Goal: Information Seeking & Learning: Find specific fact

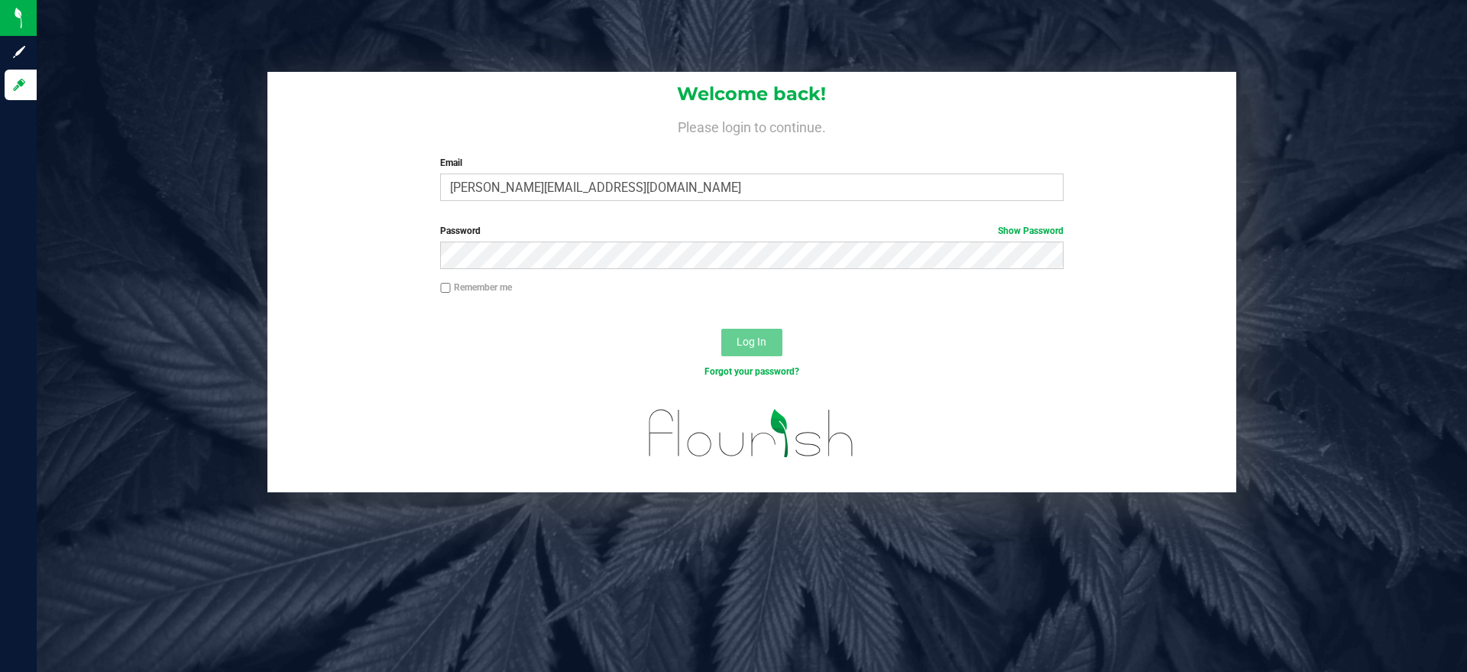
type input "[PERSON_NAME][EMAIL_ADDRESS][DOMAIN_NAME]"
click at [478, 239] on div "Password Show Password" at bounding box center [752, 246] width 646 height 45
click at [721, 329] on button "Log In" at bounding box center [751, 343] width 61 height 28
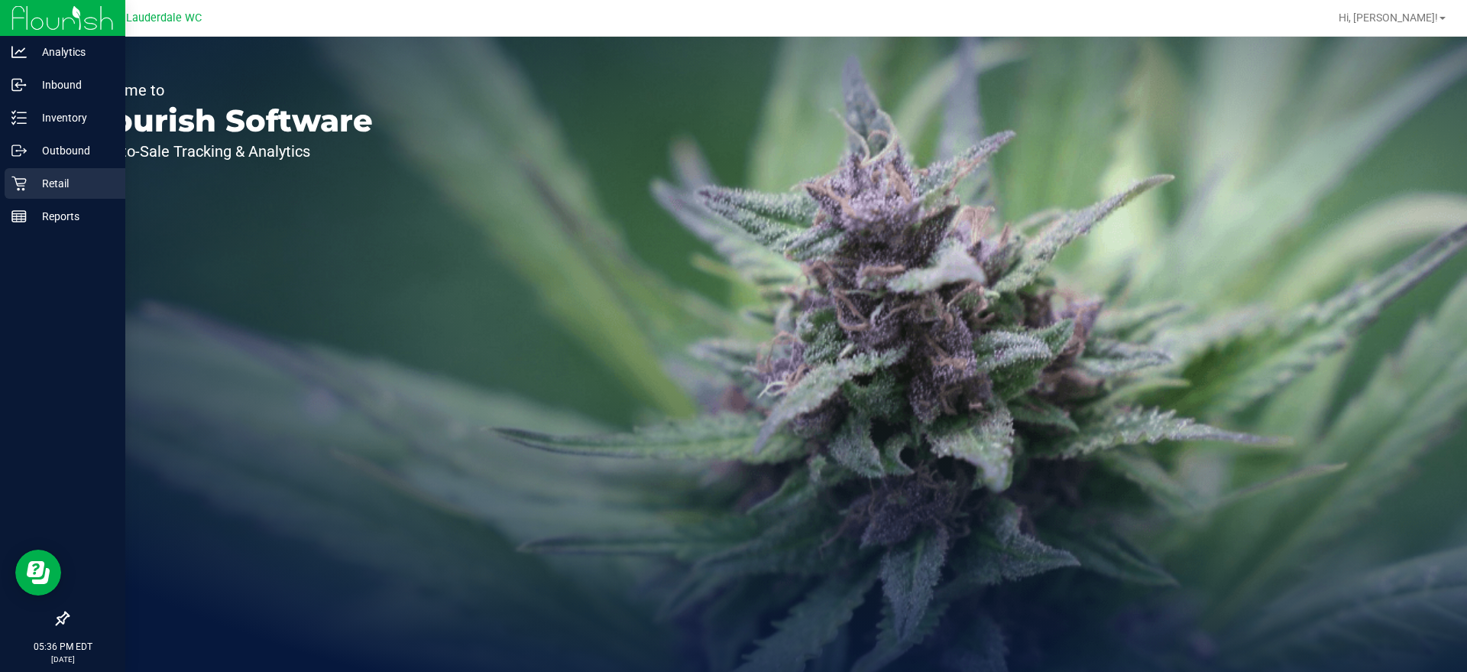
click at [32, 182] on p "Retail" at bounding box center [73, 183] width 92 height 18
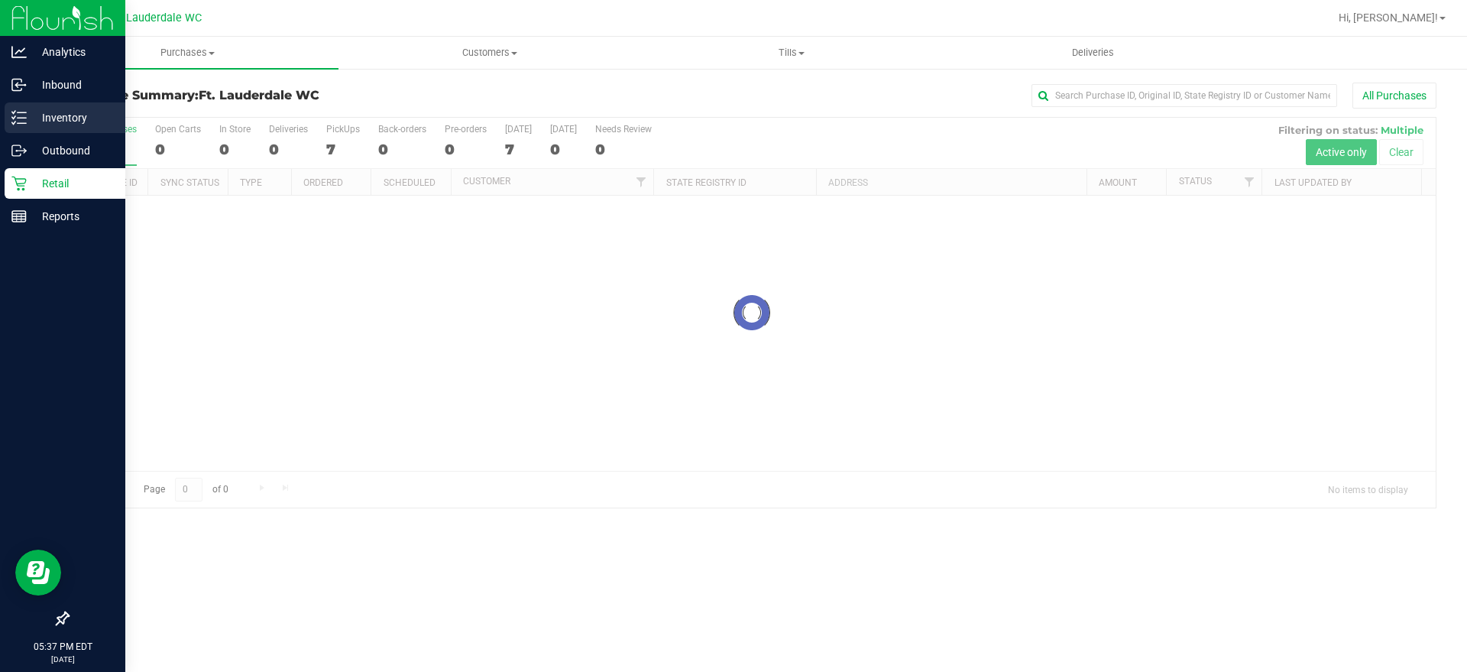
click at [41, 116] on p "Inventory" at bounding box center [73, 118] width 92 height 18
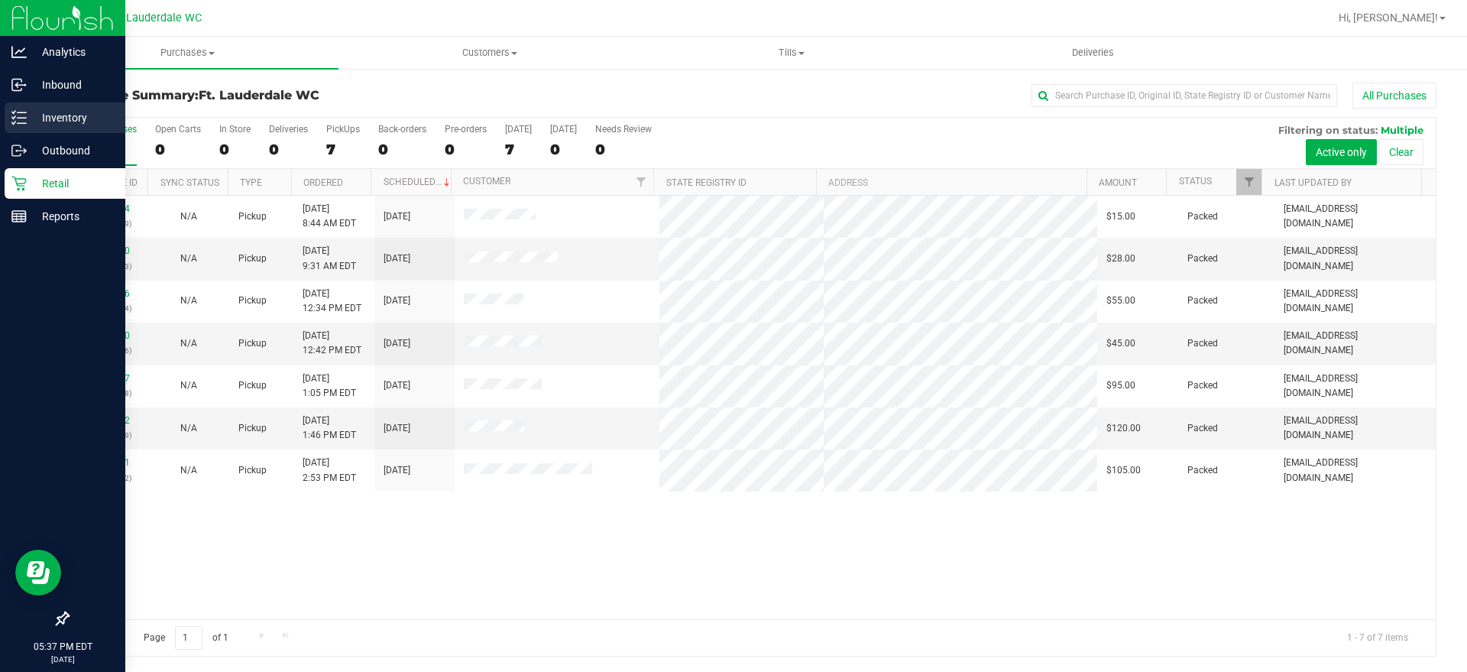
click at [41, 116] on p "Inventory" at bounding box center [73, 118] width 92 height 18
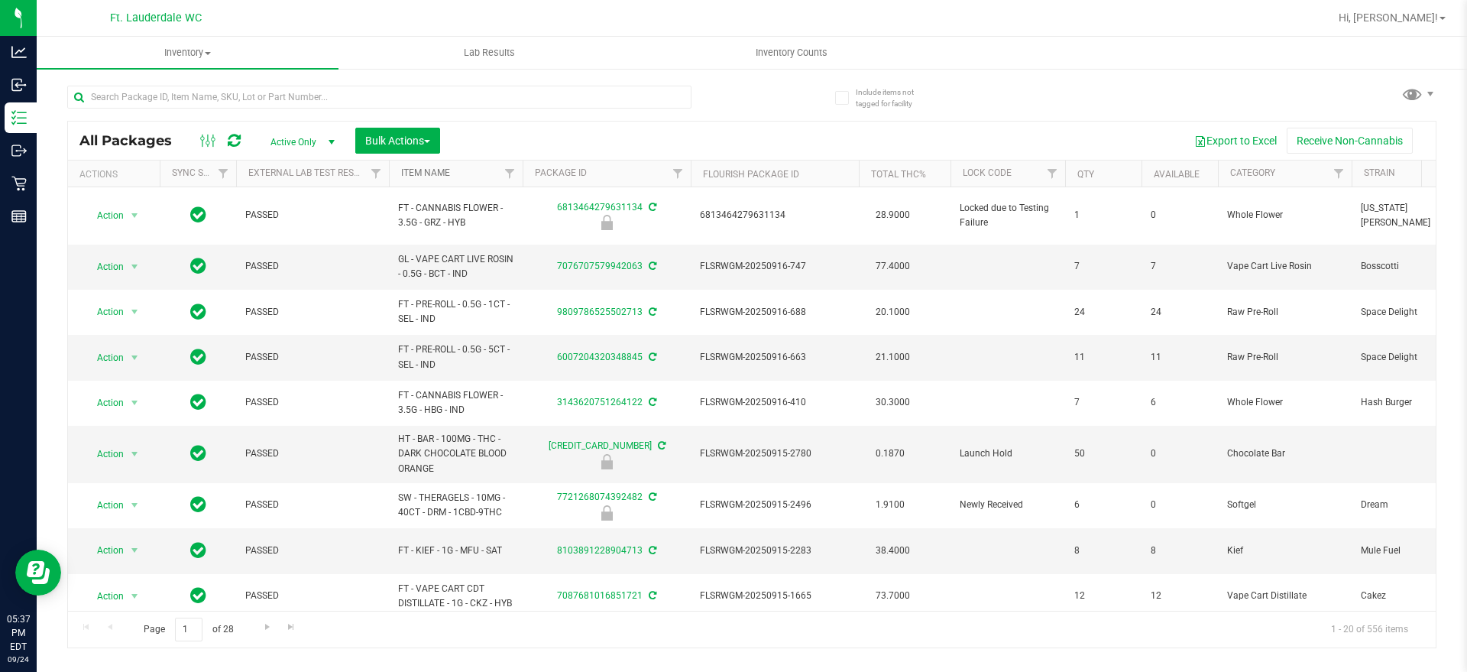
click at [444, 173] on link "Item Name" at bounding box center [425, 172] width 49 height 11
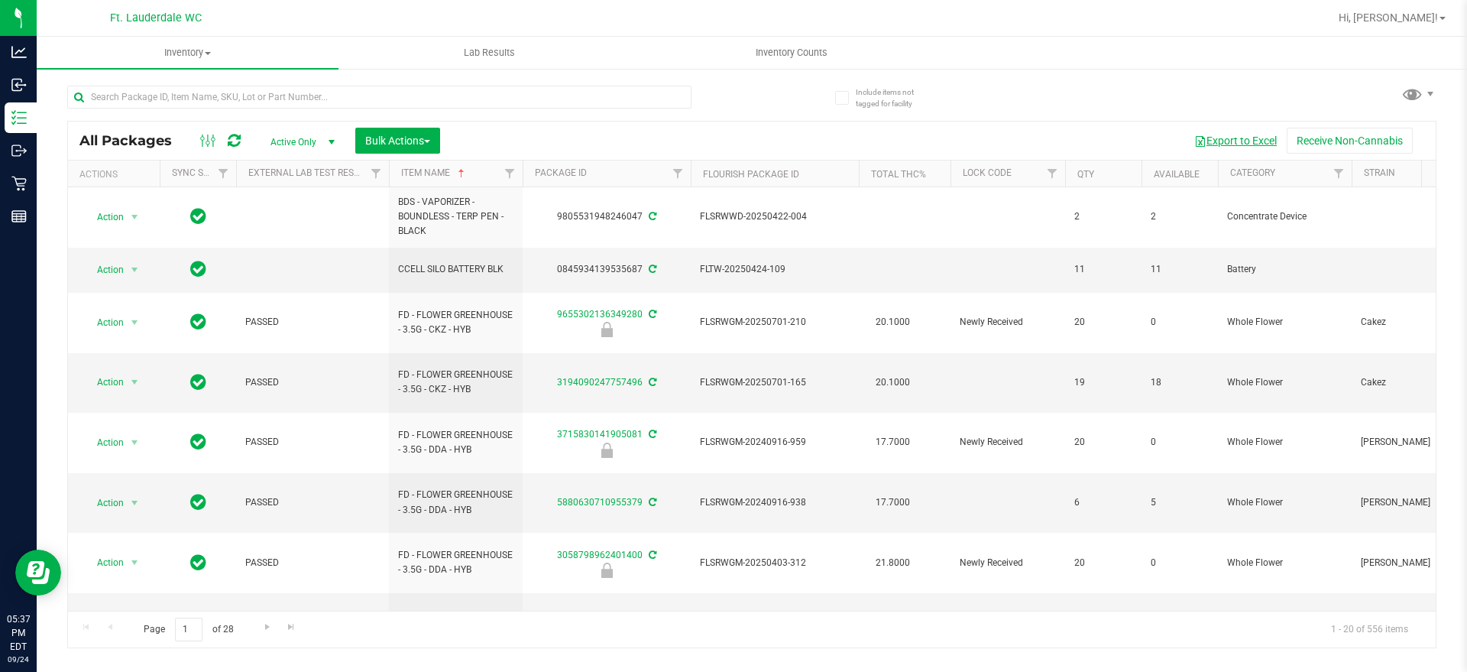
click at [1221, 143] on button "Export to Excel" at bounding box center [1236, 141] width 102 height 26
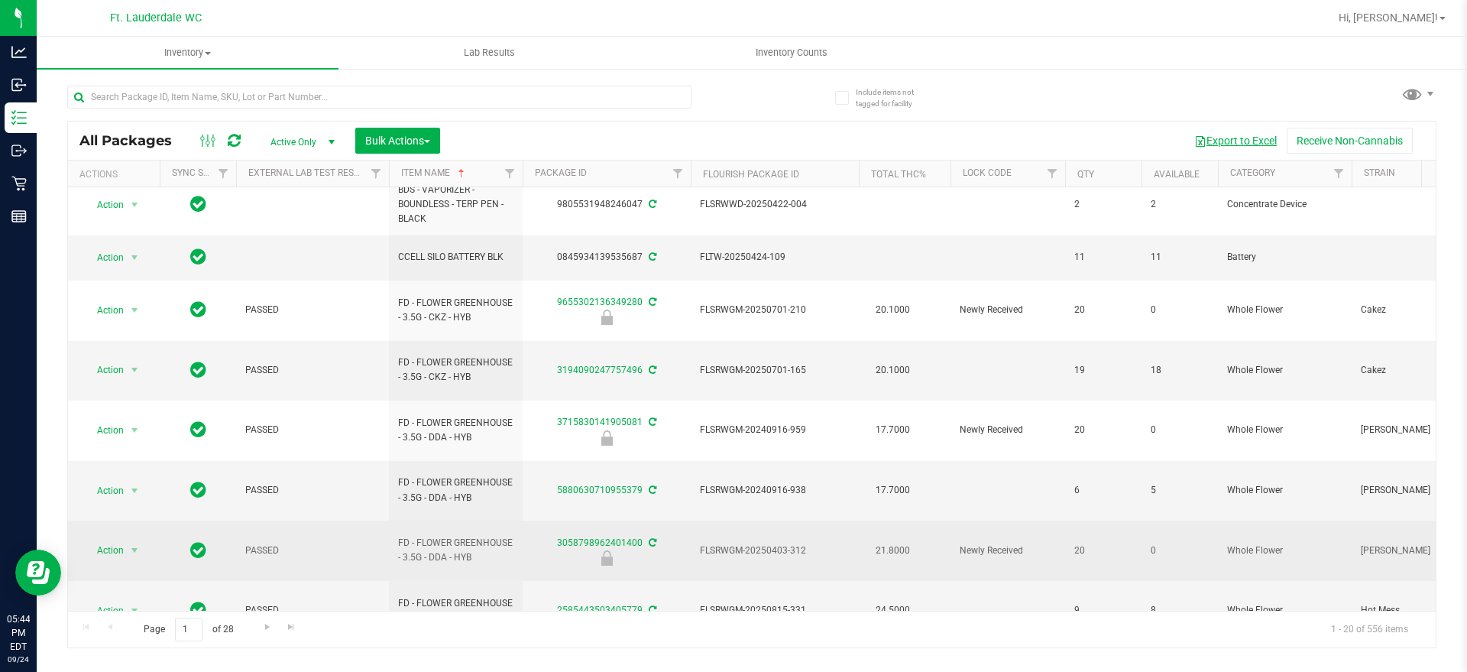
scroll to position [24, 0]
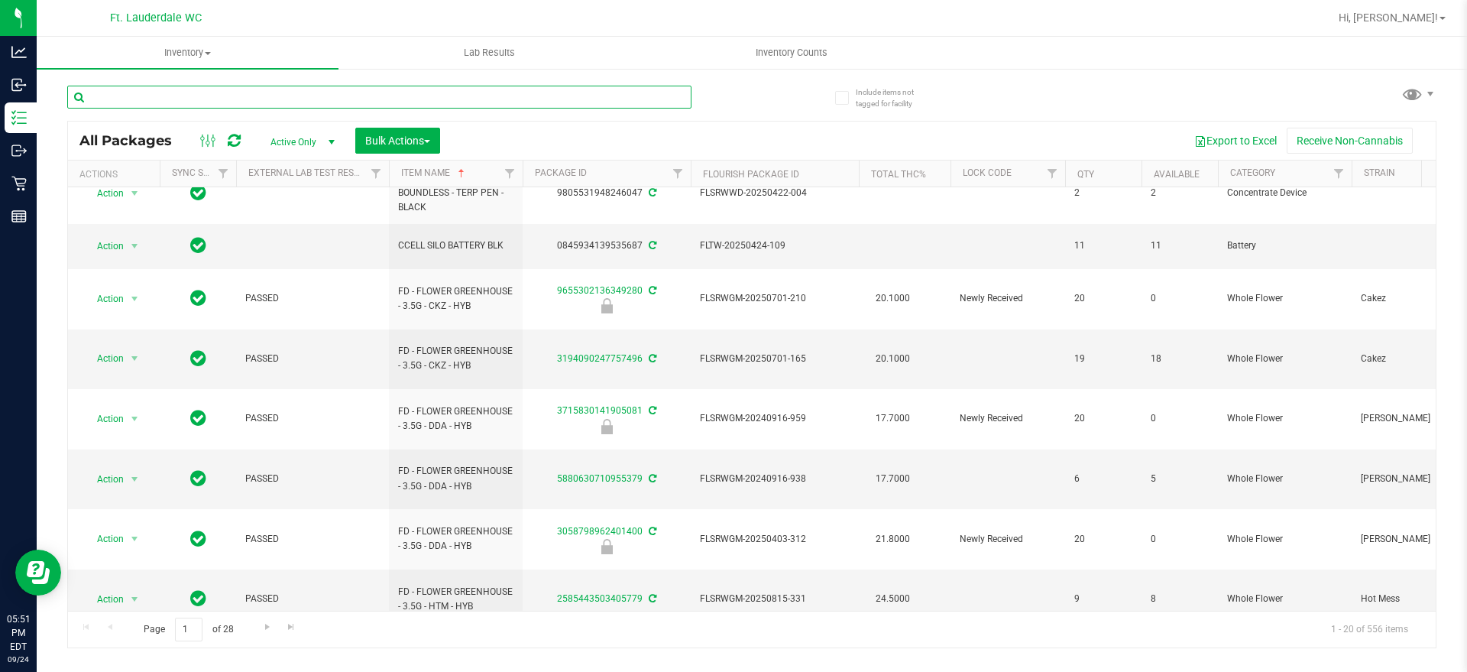
type input "n"
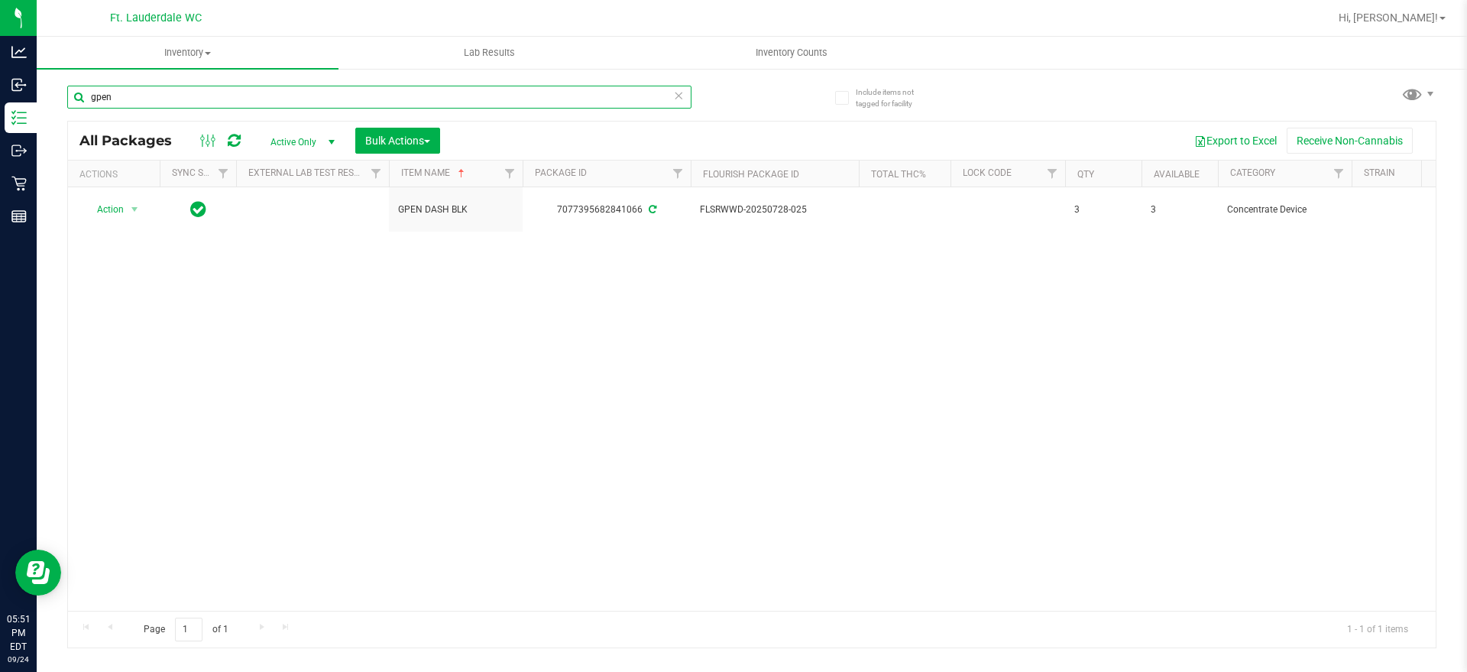
type input "gpen"
click at [676, 92] on icon at bounding box center [678, 95] width 11 height 18
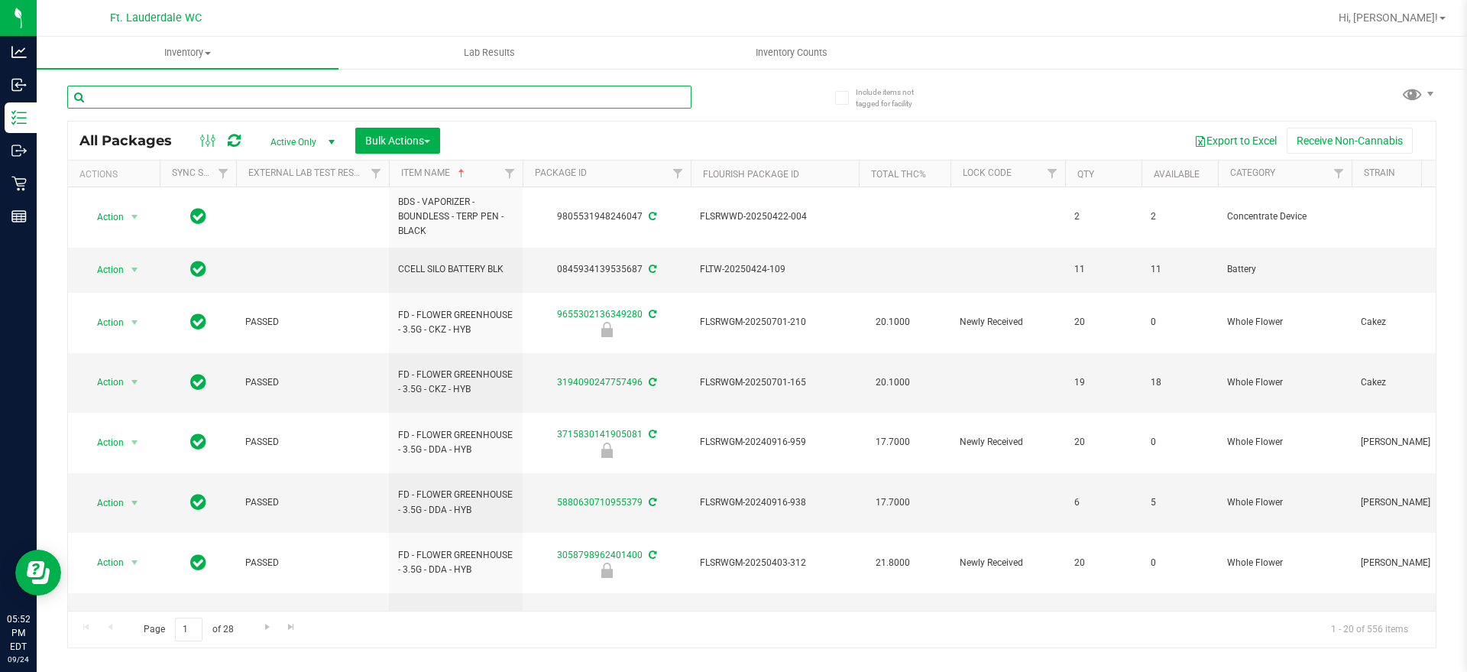
click at [511, 99] on input "text" at bounding box center [379, 97] width 624 height 23
type input "grav"
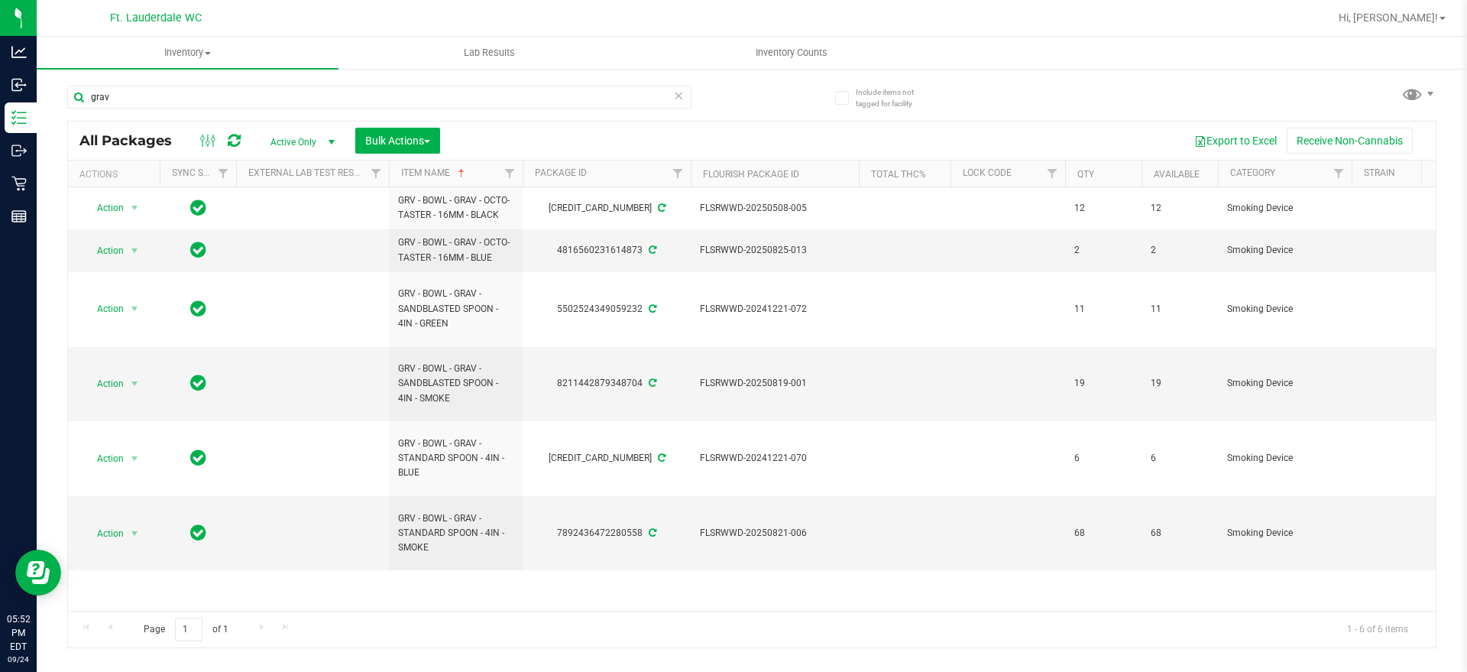
click at [682, 92] on icon at bounding box center [678, 95] width 11 height 18
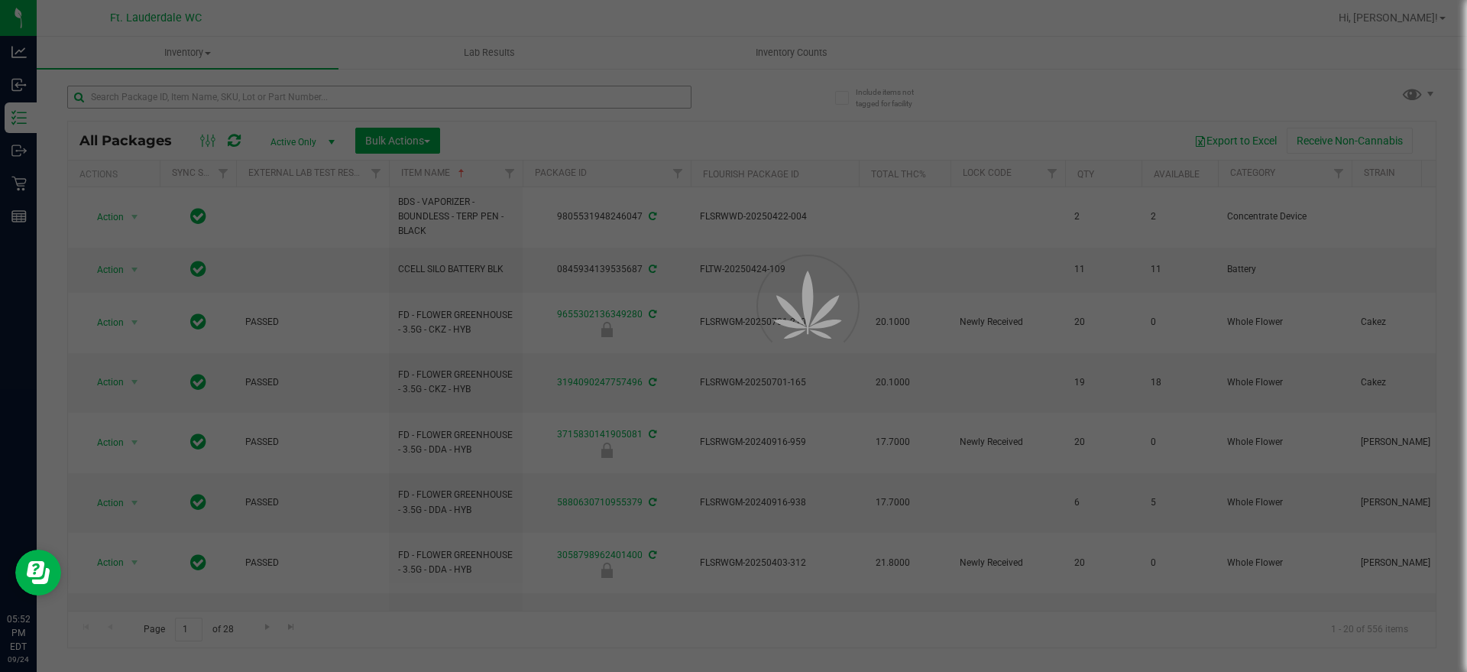
drag, startPoint x: 585, startPoint y: 99, endPoint x: 531, endPoint y: 103, distance: 53.7
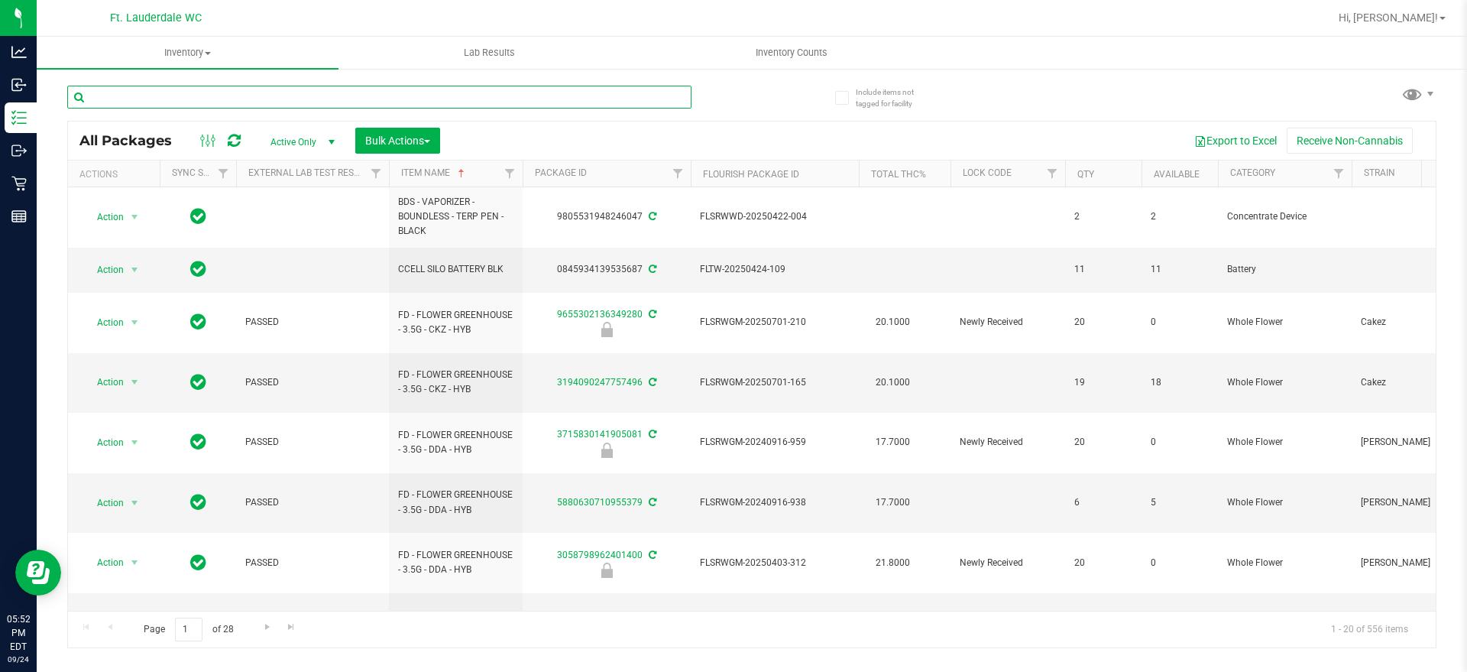
click at [493, 98] on input "text" at bounding box center [379, 97] width 624 height 23
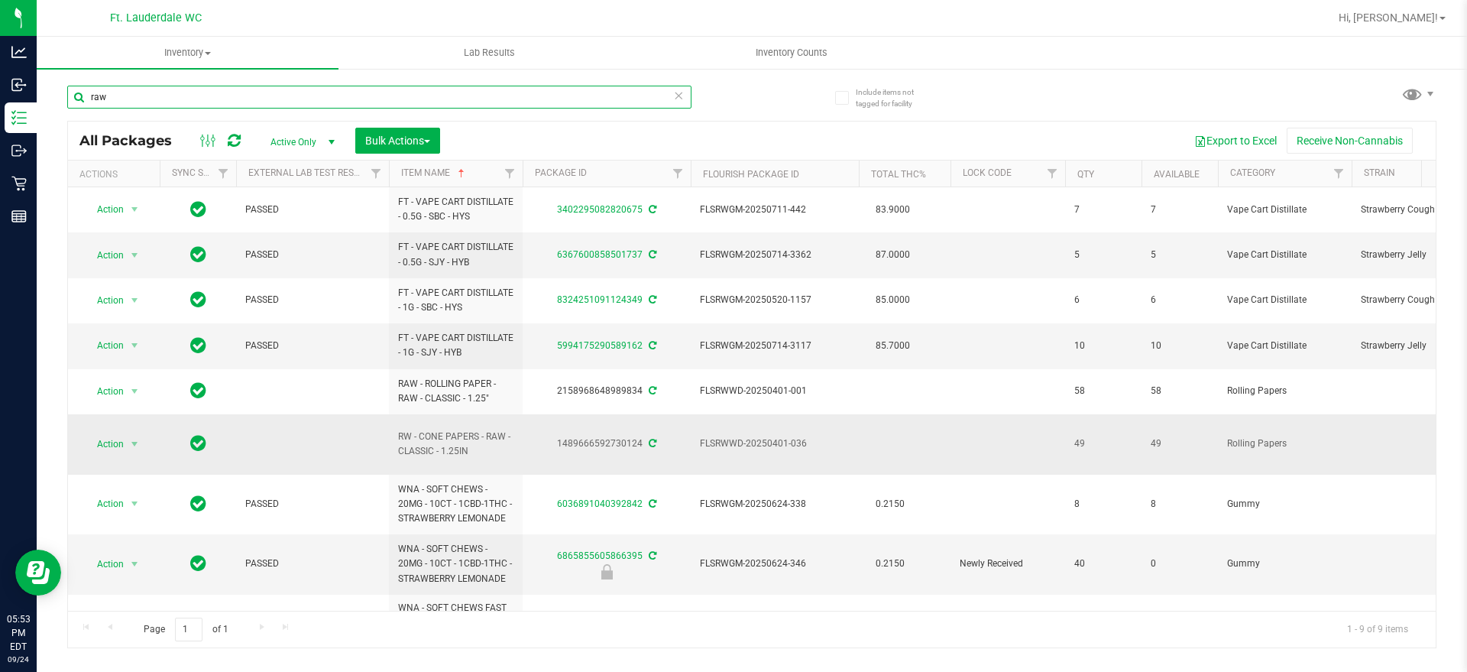
scroll to position [70, 0]
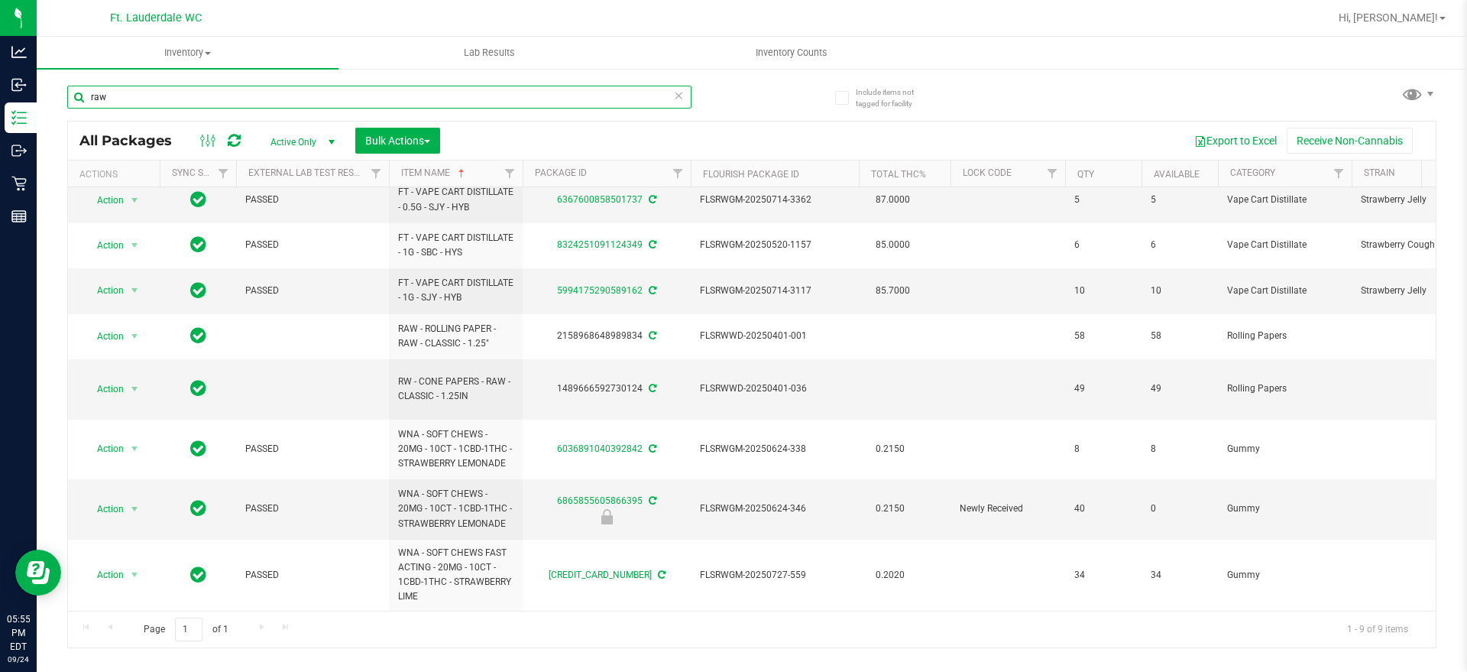
click at [440, 89] on input "raw" at bounding box center [379, 97] width 624 height 23
type input "r"
type input "lighter"
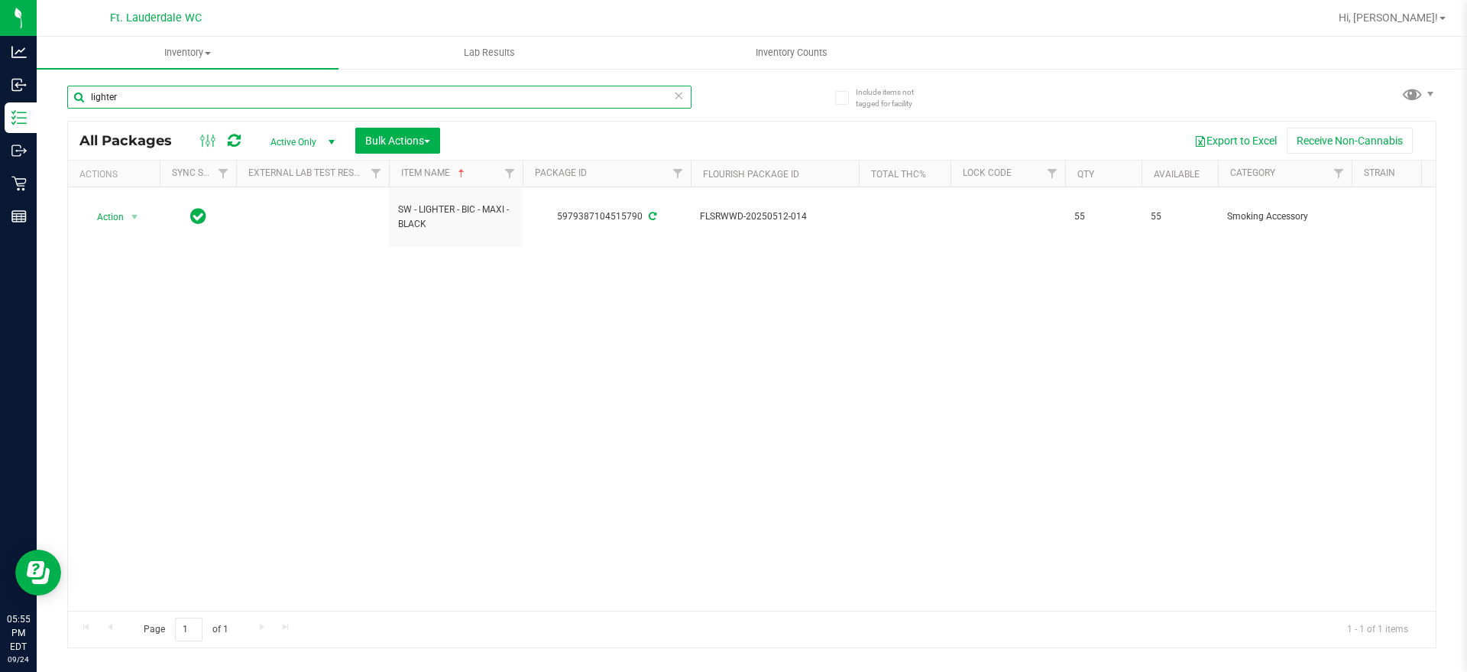
click at [686, 97] on input "lighter" at bounding box center [379, 97] width 624 height 23
click at [679, 96] on icon at bounding box center [678, 95] width 11 height 18
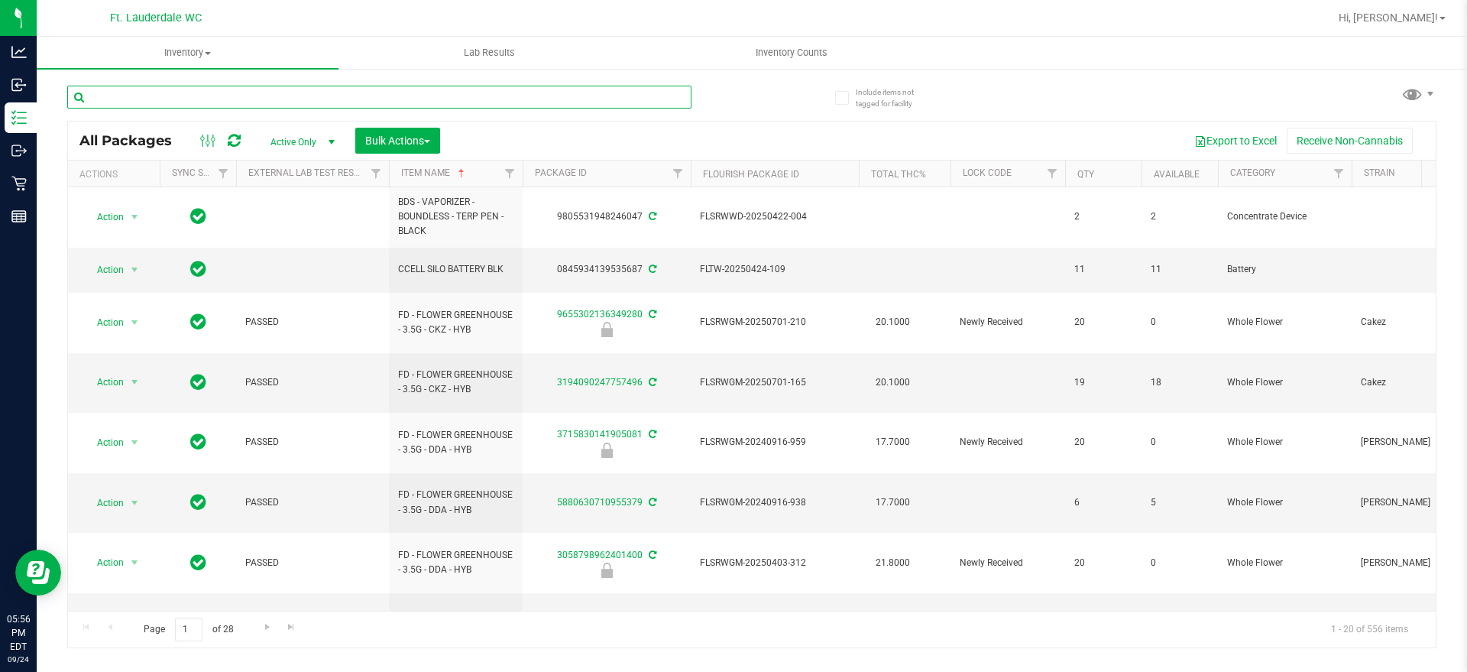
click at [525, 97] on input "text" at bounding box center [379, 97] width 624 height 23
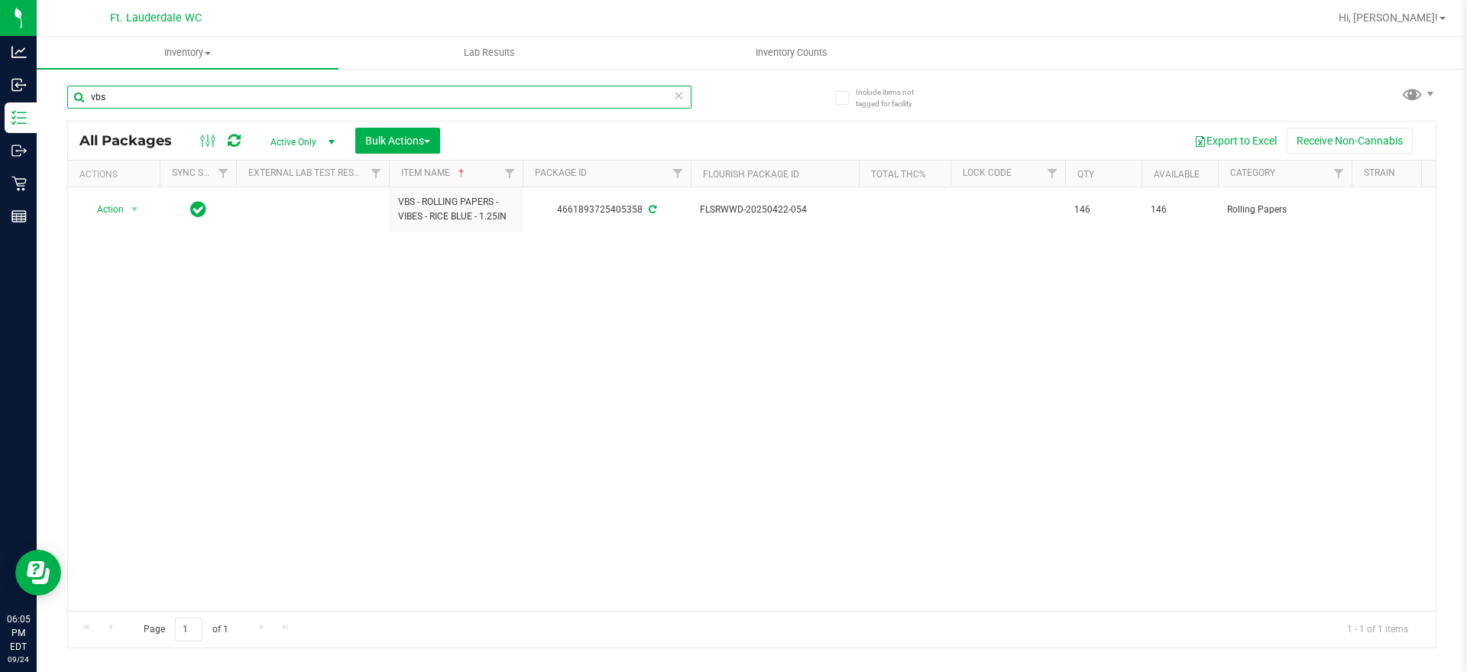
click at [494, 102] on input "vbs" at bounding box center [379, 97] width 624 height 23
type input "v"
type input "grinder"
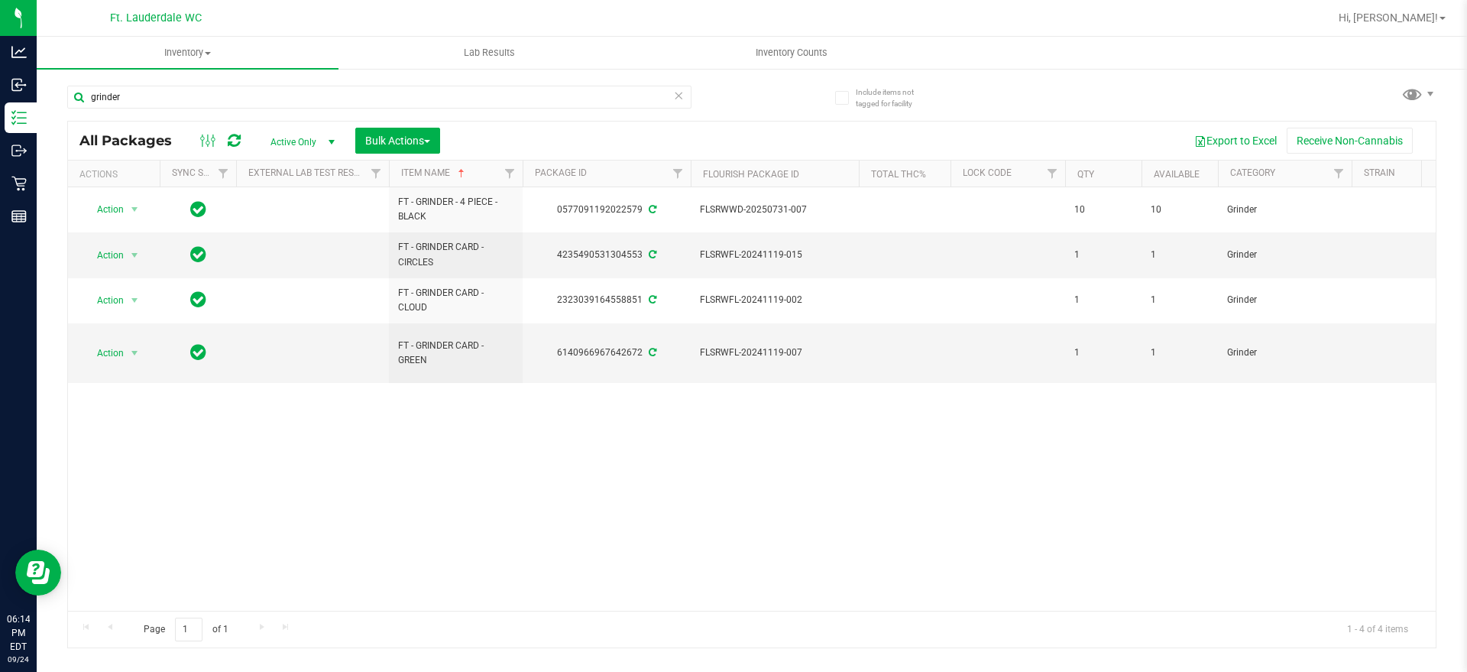
click at [682, 89] on icon at bounding box center [678, 95] width 11 height 18
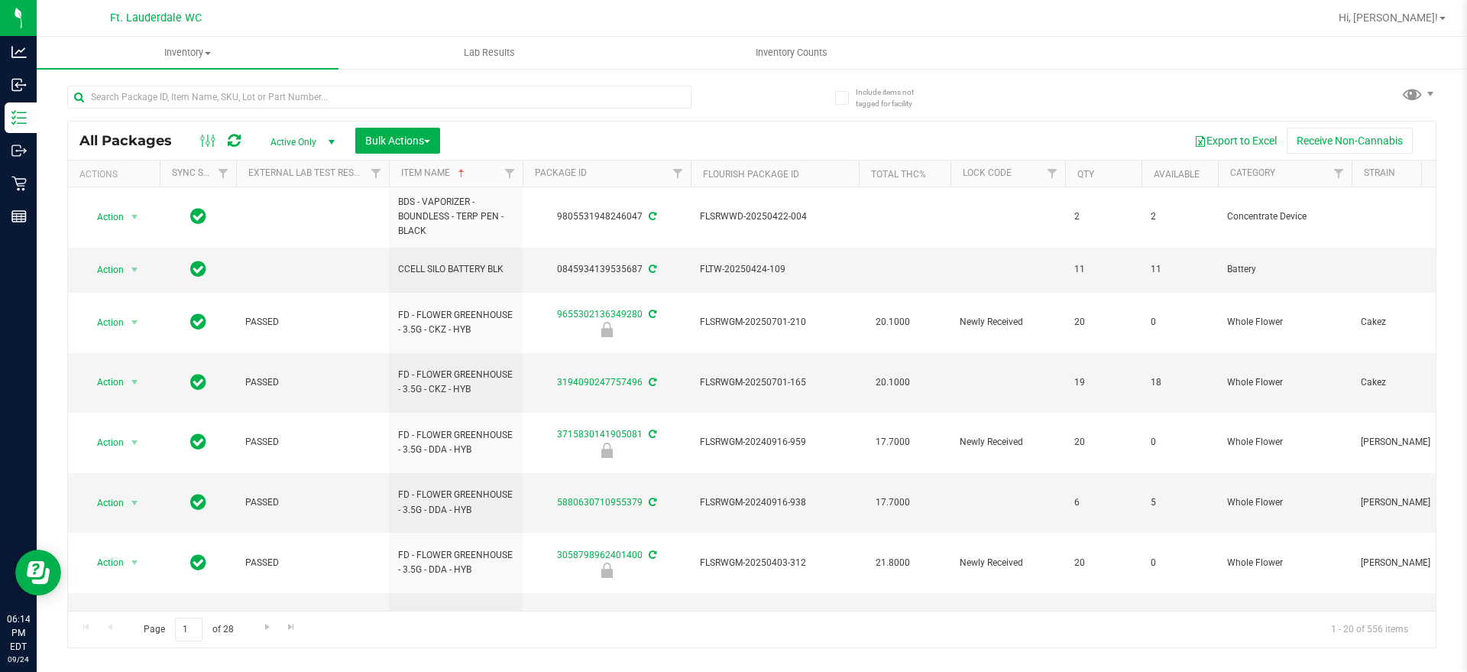
click at [679, 84] on div at bounding box center [409, 96] width 685 height 49
click at [642, 91] on input "text" at bounding box center [379, 97] width 624 height 23
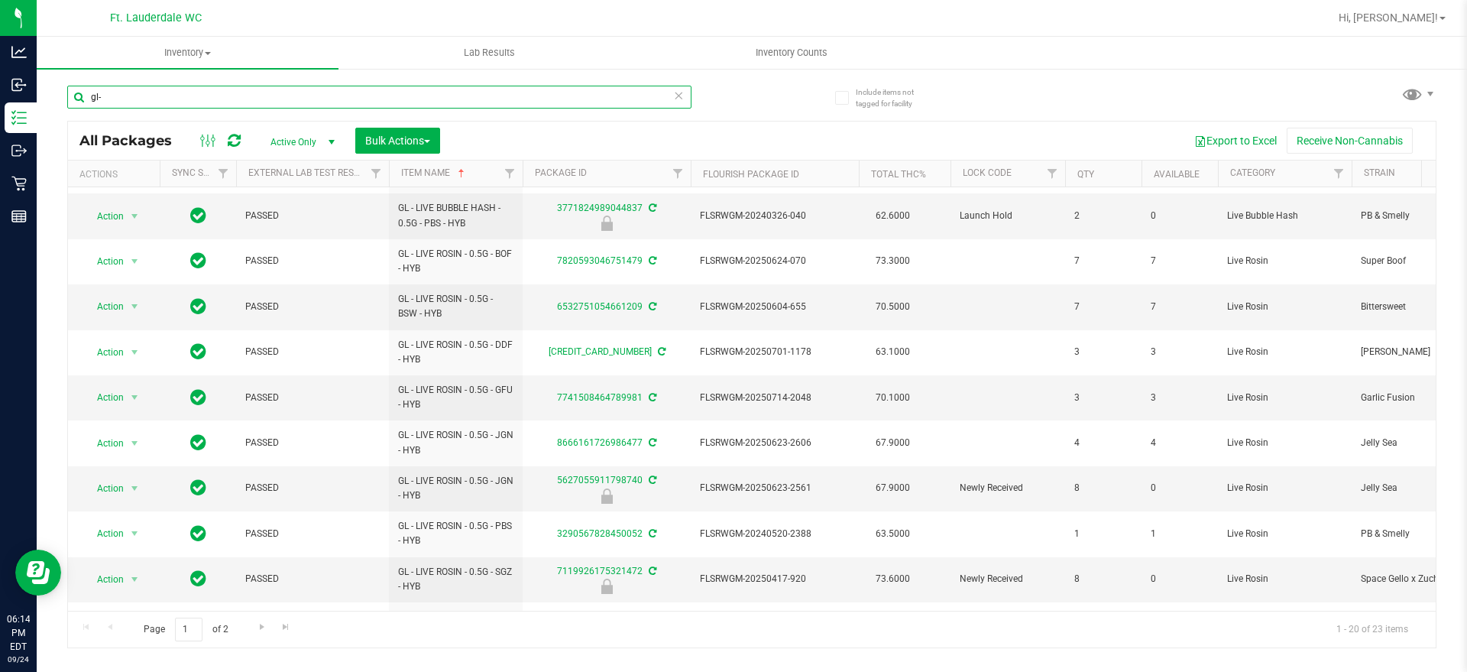
scroll to position [38, 0]
type input "gl-"
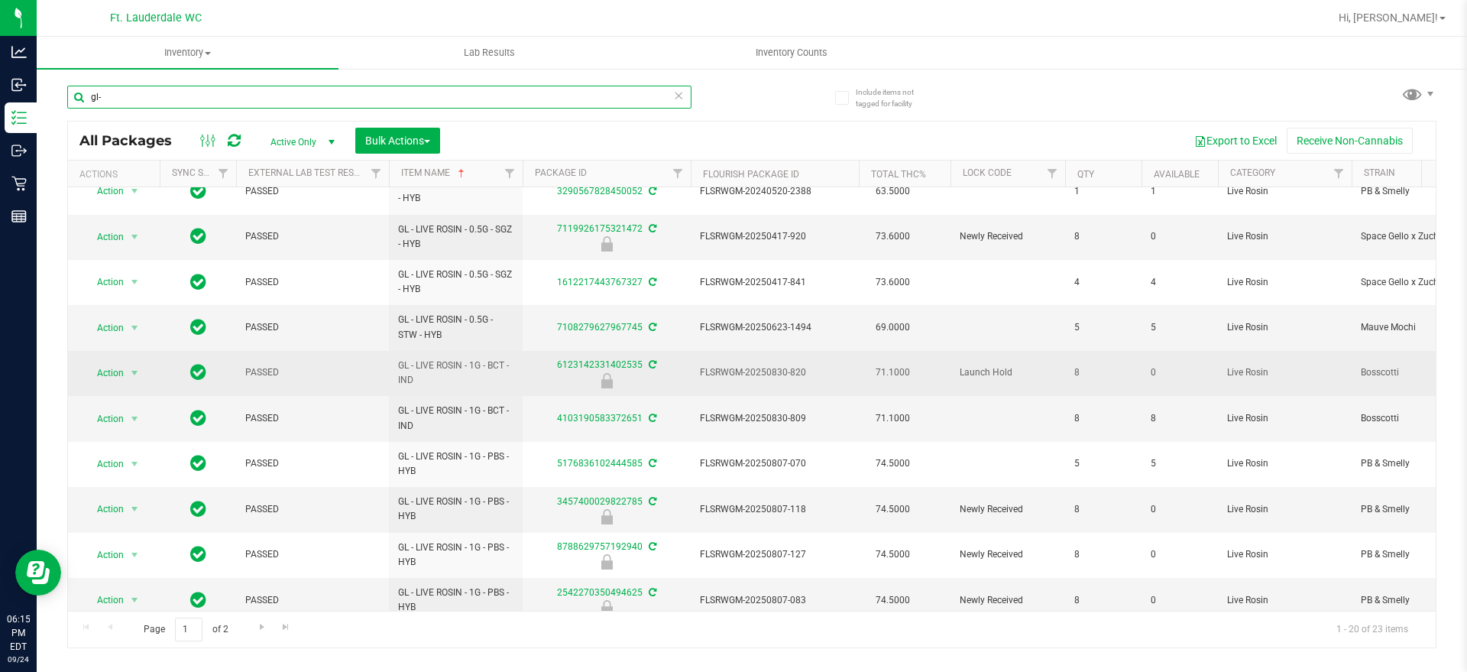
scroll to position [381, 0]
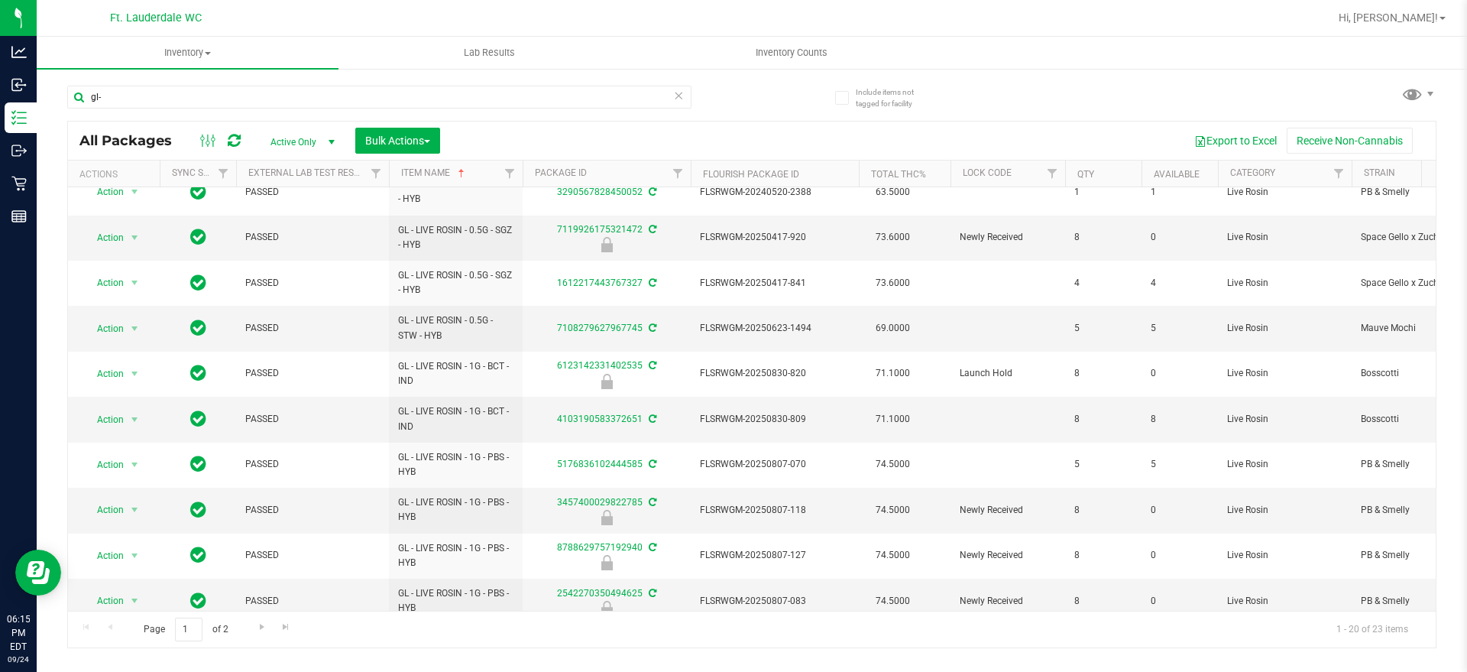
click at [676, 91] on icon at bounding box center [678, 95] width 11 height 18
